Goal: Information Seeking & Learning: Find specific fact

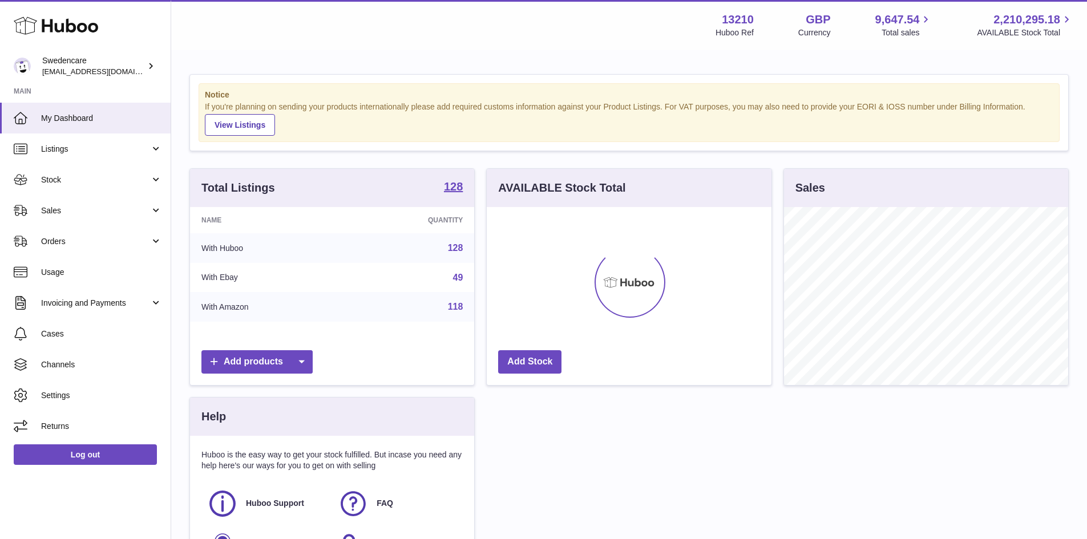
scroll to position [178, 285]
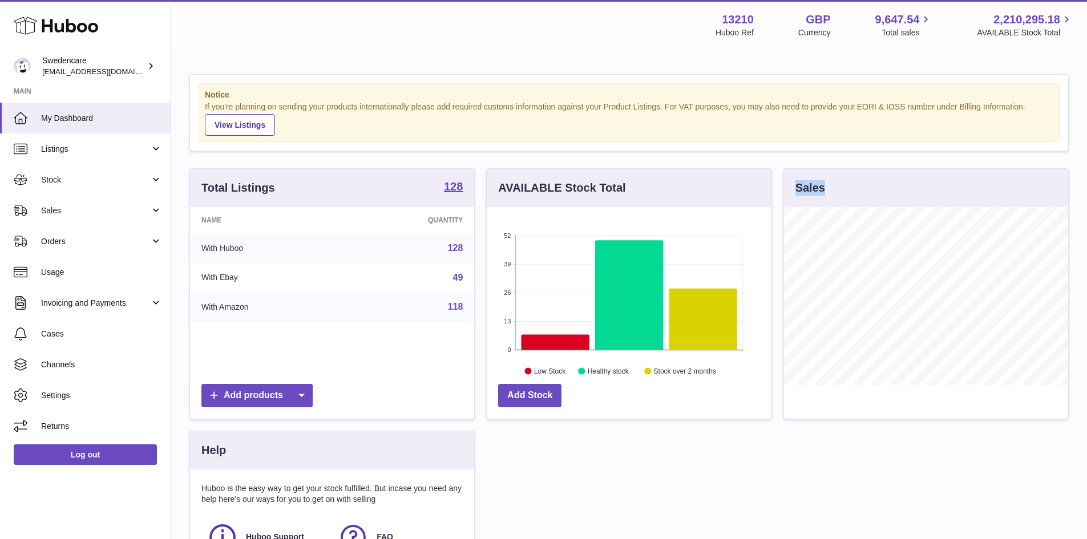
drag, startPoint x: 872, startPoint y: 183, endPoint x: 786, endPoint y: 191, distance: 86.0
click at [786, 191] on div "Sales" at bounding box center [926, 188] width 284 height 38
click at [913, 176] on div "Sales" at bounding box center [926, 188] width 284 height 38
click at [595, 54] on div "Notice If you're planning on sending your products internationally please add r…" at bounding box center [629, 350] width 916 height 598
click at [840, 435] on div "Total Listings 128 Name Quantity With Huboo 128 With Ebay 49 With Amazon 118 Ad…" at bounding box center [629, 397] width 891 height 458
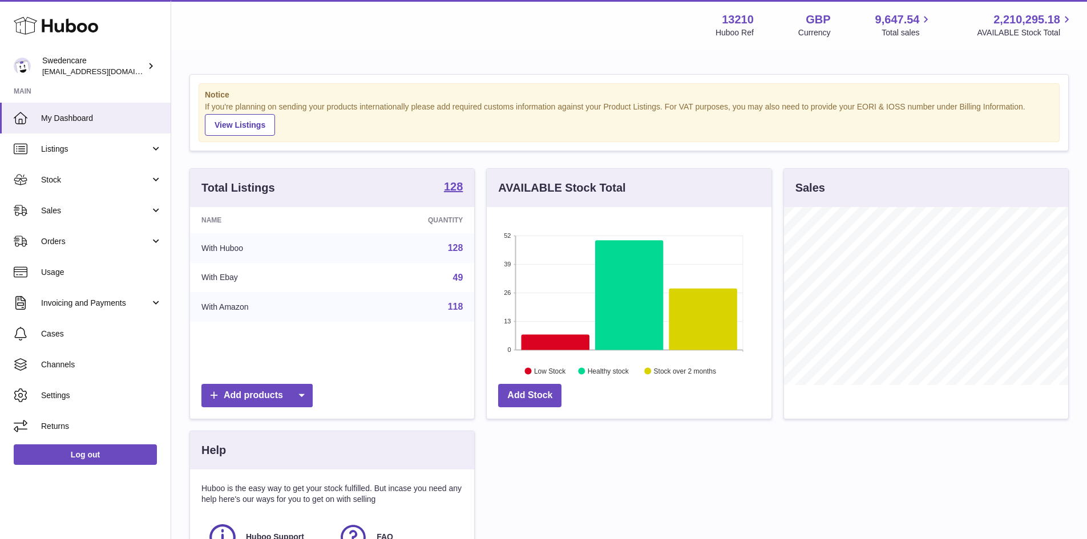
click at [714, 105] on div "If you're planning on sending your products internationally please add required…" at bounding box center [629, 119] width 848 height 34
click at [720, 104] on div "If you're planning on sending your products internationally please add required…" at bounding box center [629, 119] width 848 height 34
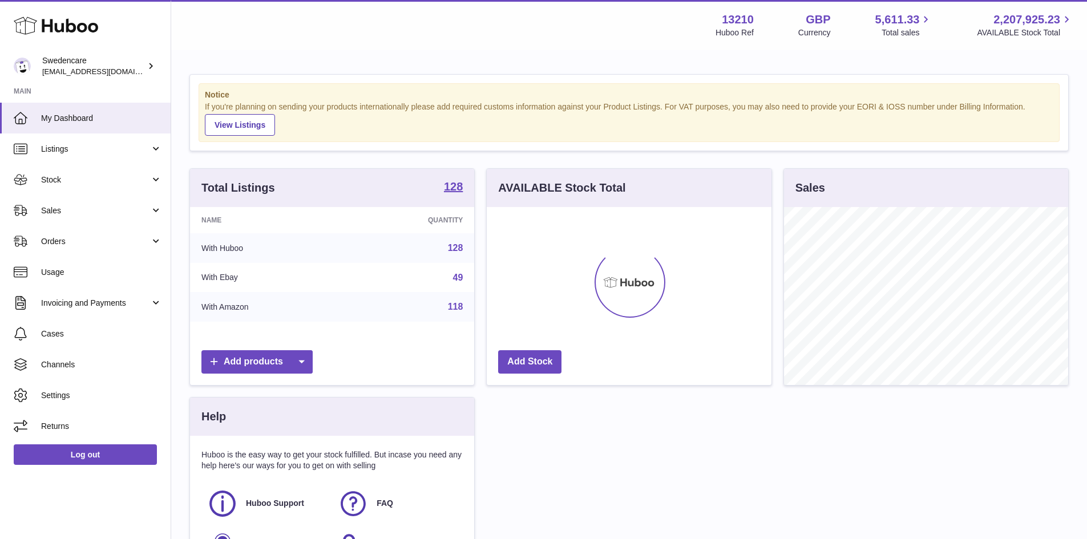
scroll to position [178, 285]
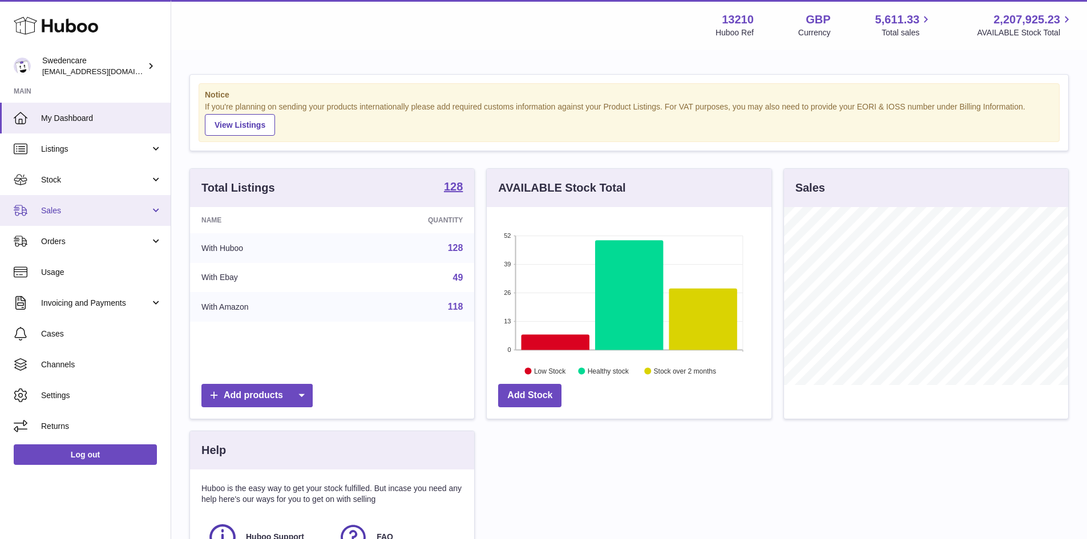
click at [106, 201] on link "Sales" at bounding box center [85, 210] width 171 height 31
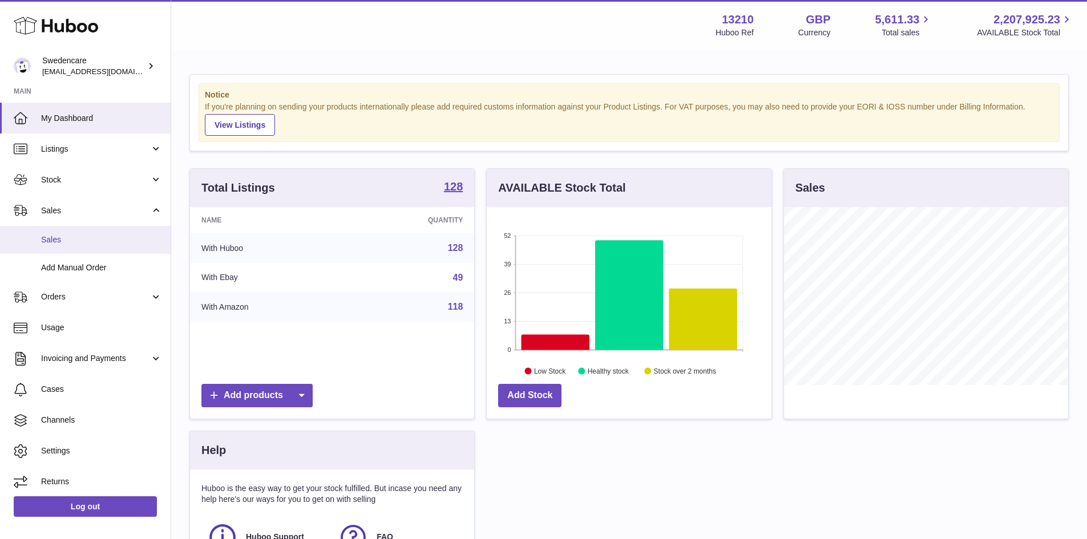
click at [104, 236] on span "Sales" at bounding box center [101, 239] width 121 height 11
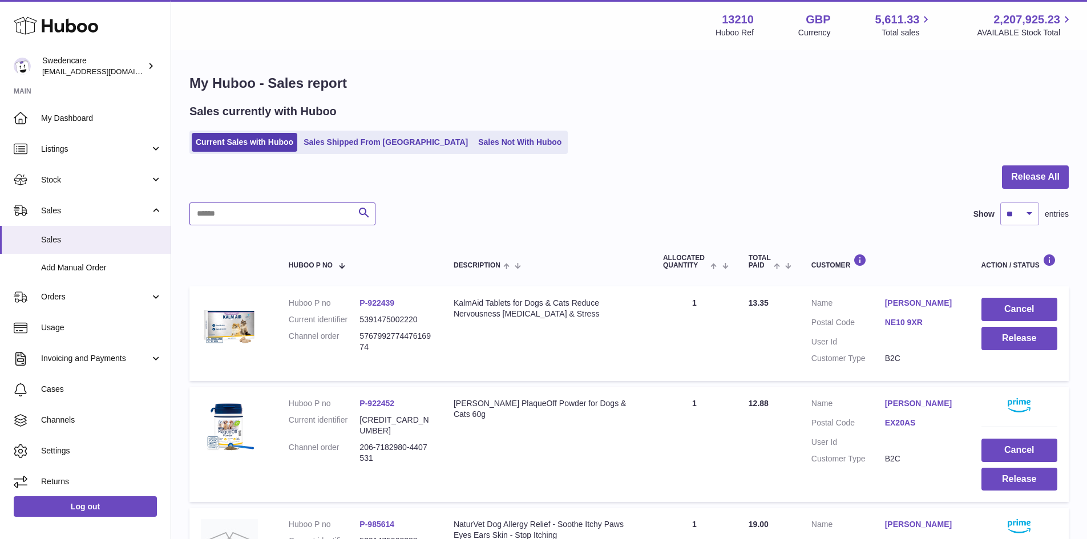
click at [289, 209] on input "text" at bounding box center [282, 214] width 186 height 23
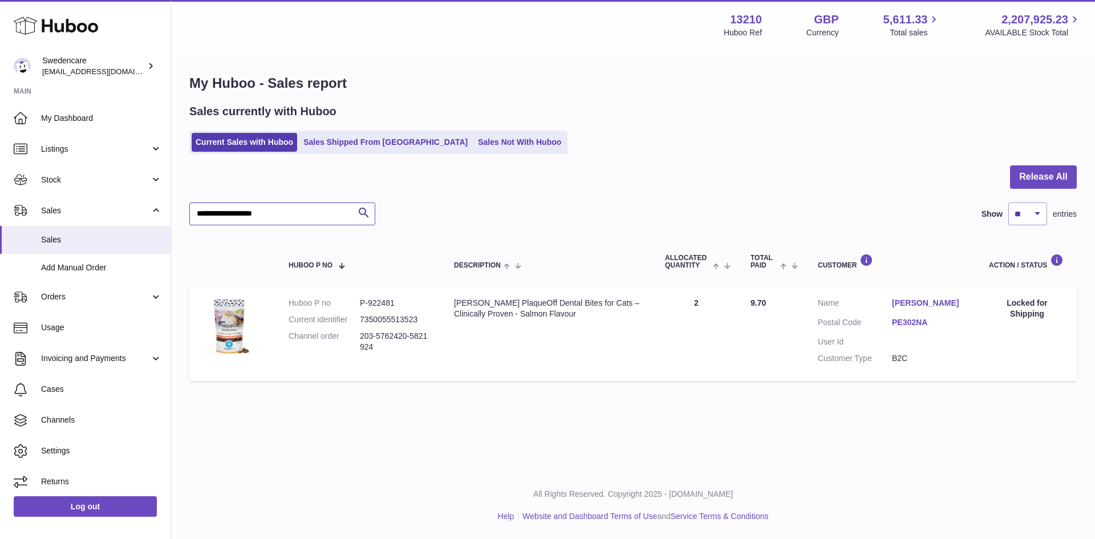
drag, startPoint x: 317, startPoint y: 216, endPoint x: -233, endPoint y: 205, distance: 550.7
click at [0, 205] on html ".st0{fill:#141414;}" at bounding box center [547, 269] width 1095 height 539
type input "**********"
click at [912, 305] on link "KIM WEBSTER" at bounding box center [929, 303] width 74 height 11
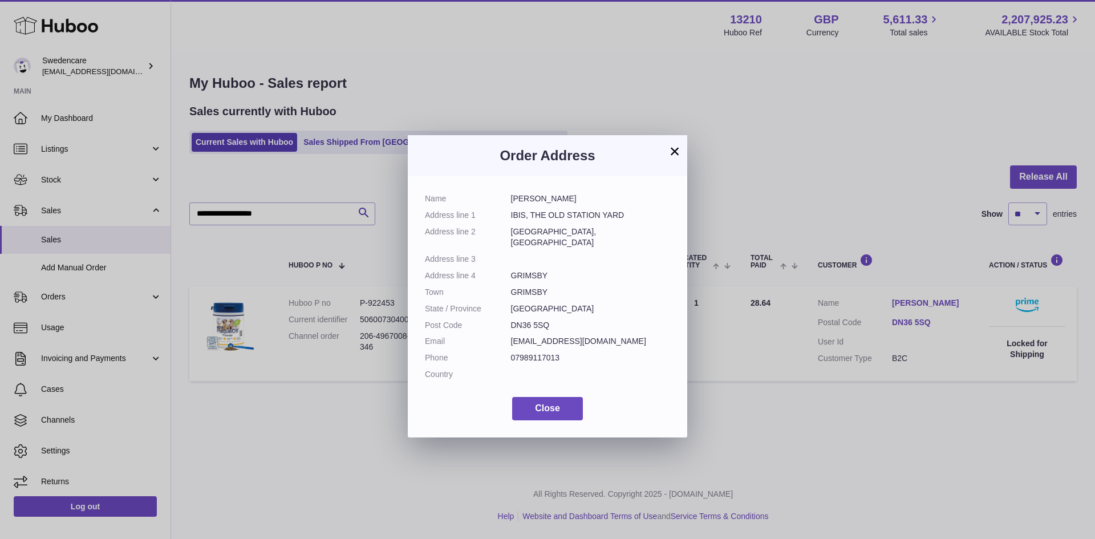
drag, startPoint x: 597, startPoint y: 195, endPoint x: 476, endPoint y: 197, distance: 120.4
click at [476, 197] on dl "Name KIM WEBSTER Address line 1 IBIS, THE OLD STATION YARD Address line 2 STATI…" at bounding box center [547, 289] width 245 height 192
copy dl "KIM WEBSTER"
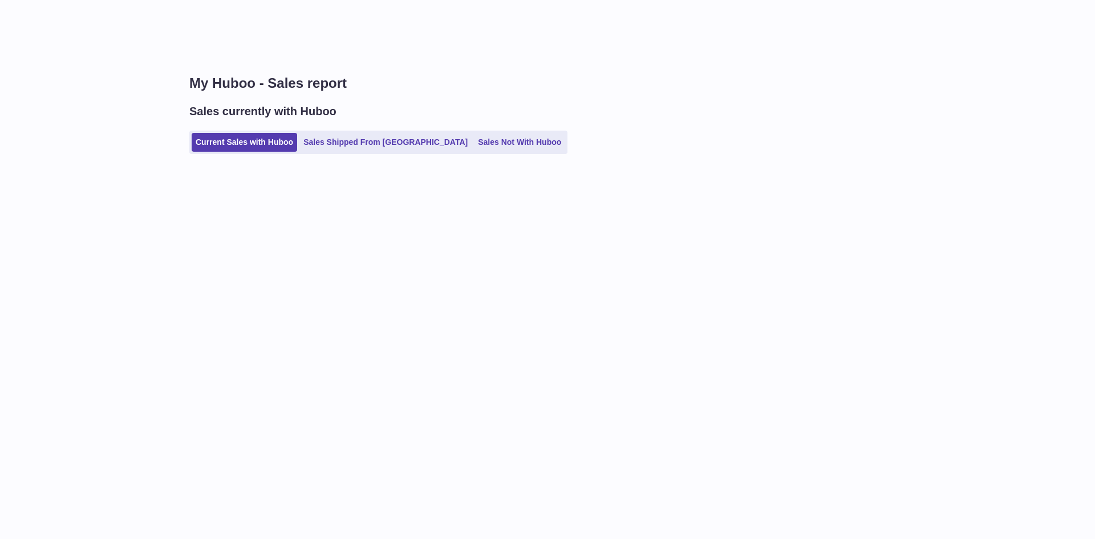
click at [318, 266] on div "My Huboo - Sales report Sales currently with Huboo Current Sales with Huboo Sal…" at bounding box center [633, 269] width 924 height 539
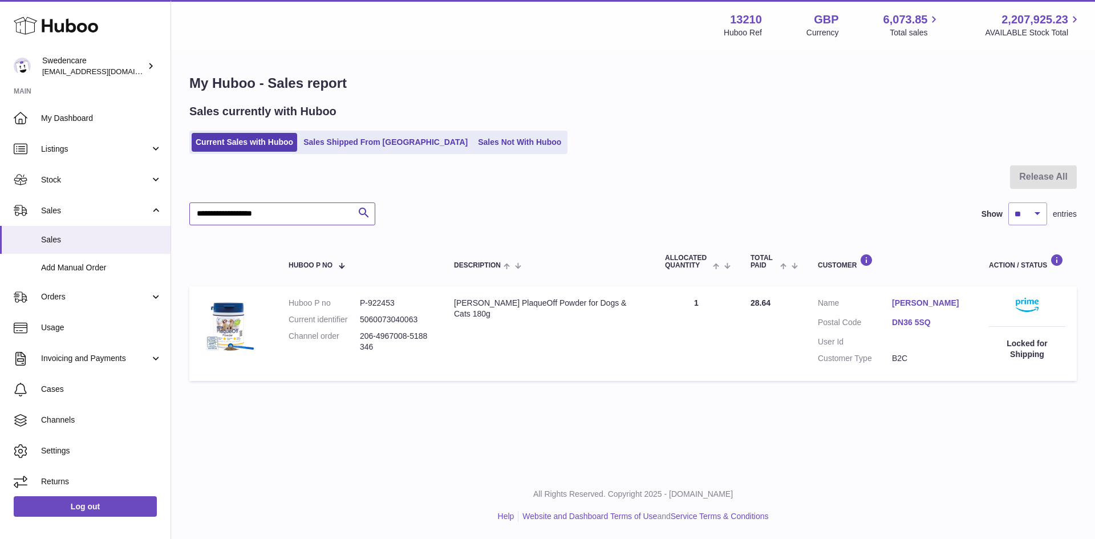
drag, startPoint x: 301, startPoint y: 217, endPoint x: -288, endPoint y: 209, distance: 588.9
click at [0, 209] on html ".st0{fill:#141414;}" at bounding box center [547, 269] width 1095 height 539
type input "**********"
click at [918, 303] on link "[PERSON_NAME]" at bounding box center [929, 303] width 74 height 11
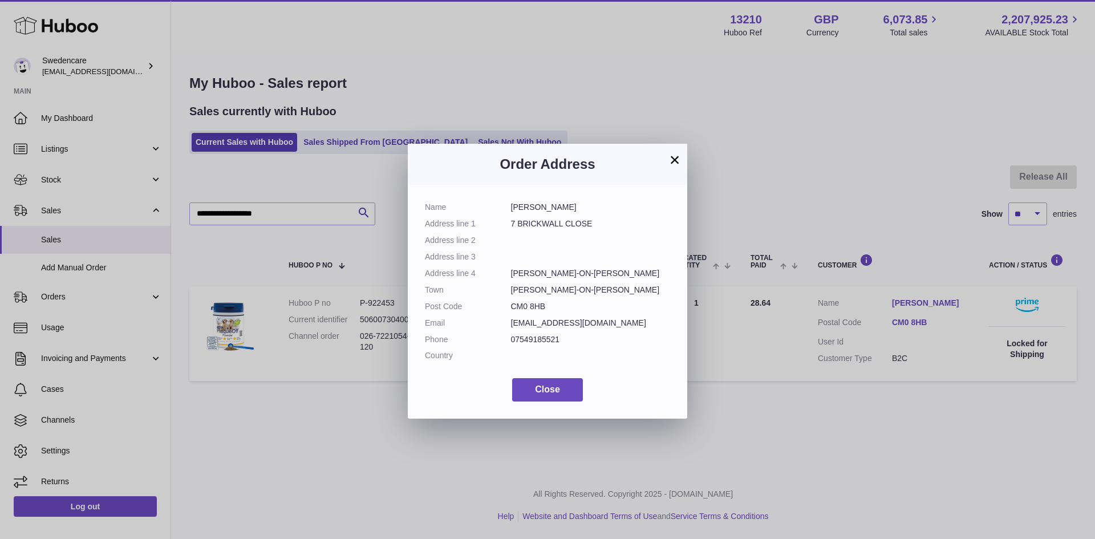
drag, startPoint x: 585, startPoint y: 201, endPoint x: 512, endPoint y: 205, distance: 72.5
click at [512, 205] on dd "[PERSON_NAME]" at bounding box center [591, 207] width 160 height 11
copy dd "[PERSON_NAME]"
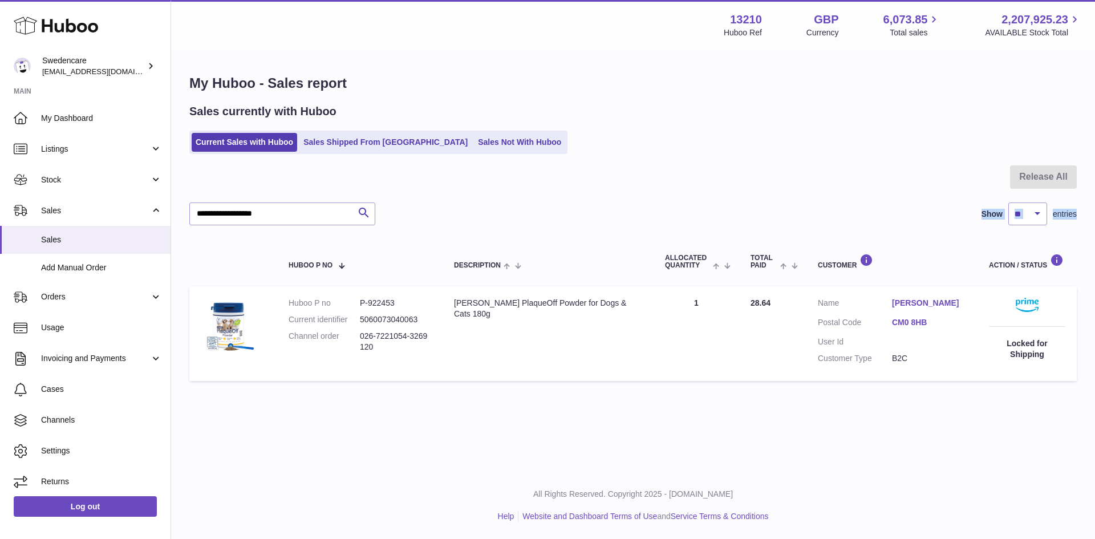
drag, startPoint x: 306, startPoint y: 228, endPoint x: 300, endPoint y: 217, distance: 12.3
click at [300, 217] on div "**********" at bounding box center [633, 275] width 888 height 221
drag, startPoint x: 304, startPoint y: 213, endPoint x: -304, endPoint y: 188, distance: 608.1
click at [0, 188] on html ".st0{fill:#141414;}" at bounding box center [547, 269] width 1095 height 539
type input "**********"
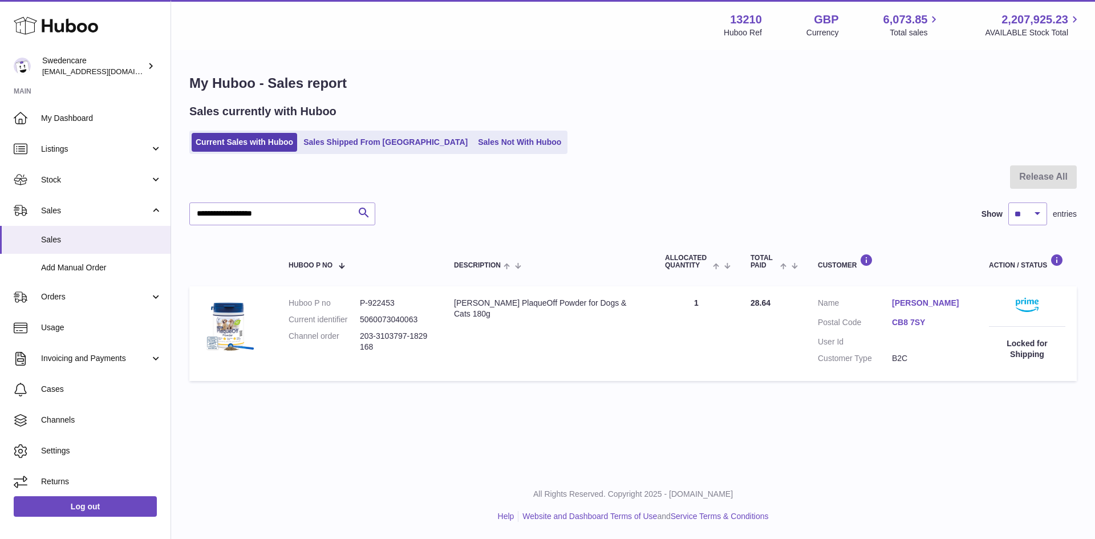
click at [920, 305] on link "[PERSON_NAME]" at bounding box center [929, 303] width 74 height 11
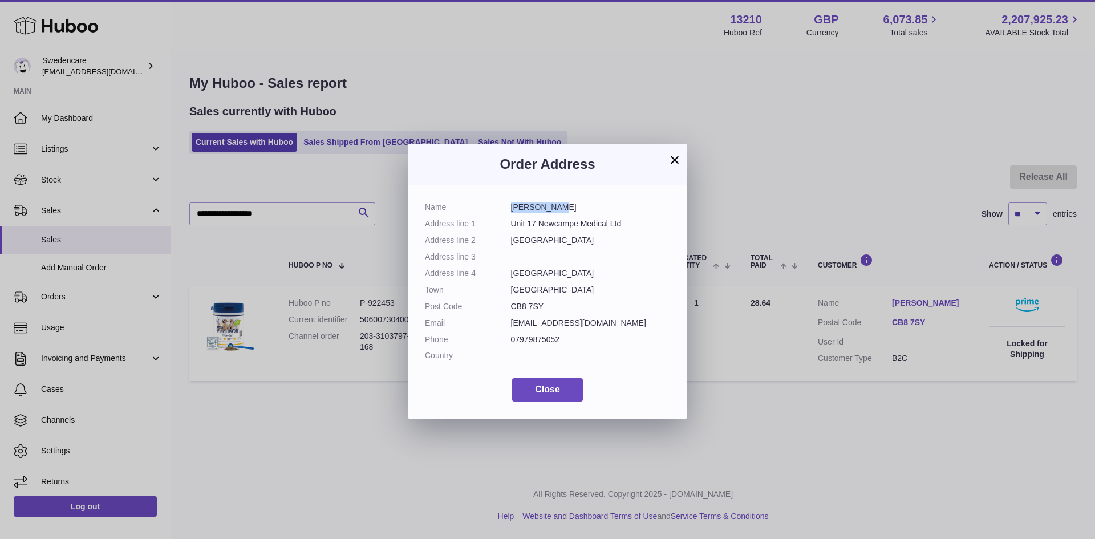
drag, startPoint x: 559, startPoint y: 204, endPoint x: 512, endPoint y: 202, distance: 46.8
click at [512, 202] on dd "[PERSON_NAME]" at bounding box center [591, 207] width 160 height 11
copy dd "[PERSON_NAME]"
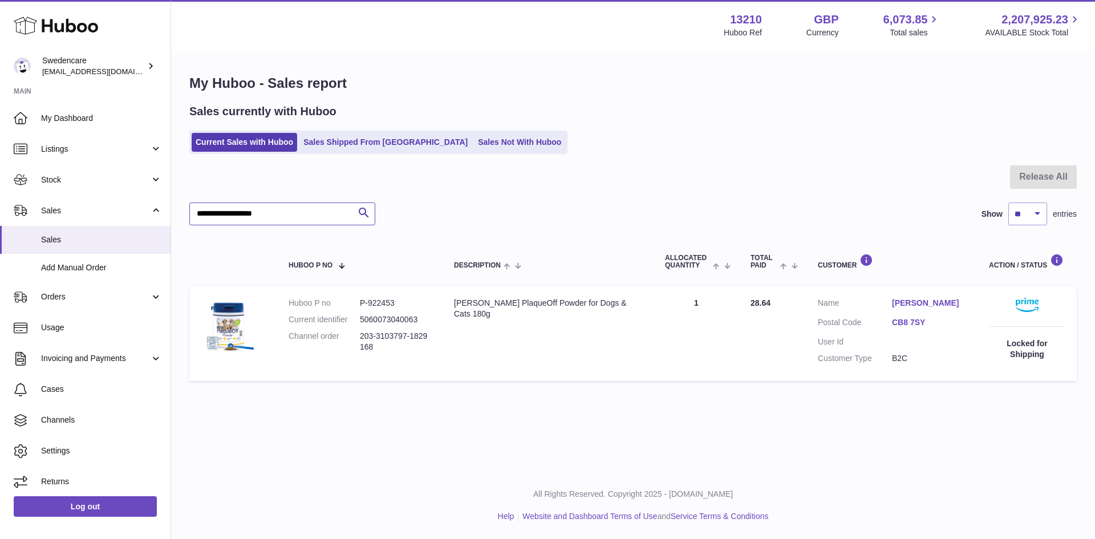
drag, startPoint x: 292, startPoint y: 212, endPoint x: -476, endPoint y: 205, distance: 768.0
click at [0, 205] on html ".st0{fill:#141414;}" at bounding box center [547, 269] width 1095 height 539
type input "**********"
click at [897, 305] on link "vera bolton" at bounding box center [929, 303] width 74 height 11
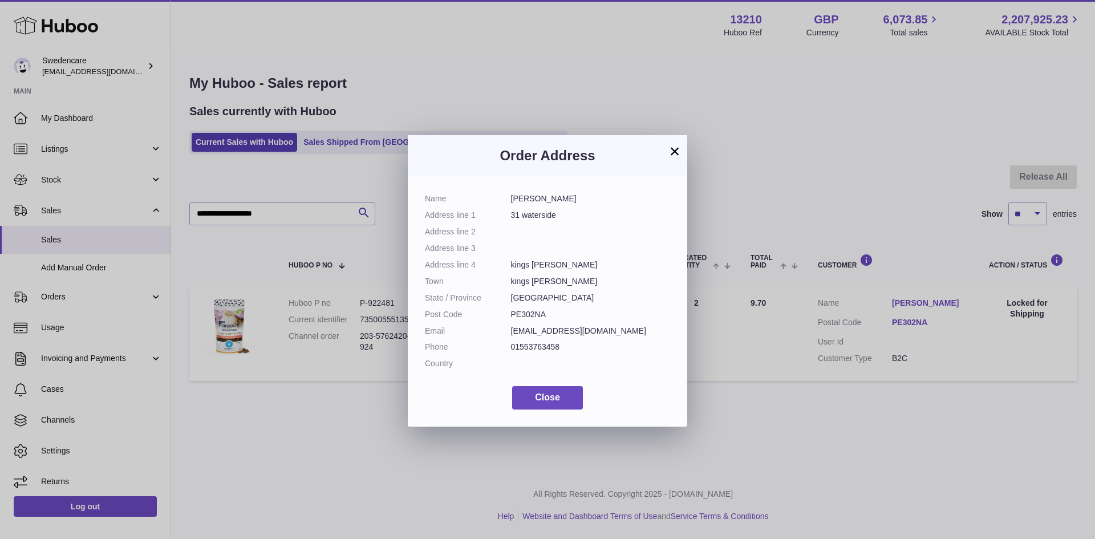
drag, startPoint x: 556, startPoint y: 197, endPoint x: 450, endPoint y: 203, distance: 106.3
click at [450, 203] on dl "Name vera bolton Address line 1 31 waterside Address line 2 Address line 3 Addr…" at bounding box center [547, 283] width 245 height 181
copy dl "vera bolton"
